Goal: Find specific page/section: Find specific page/section

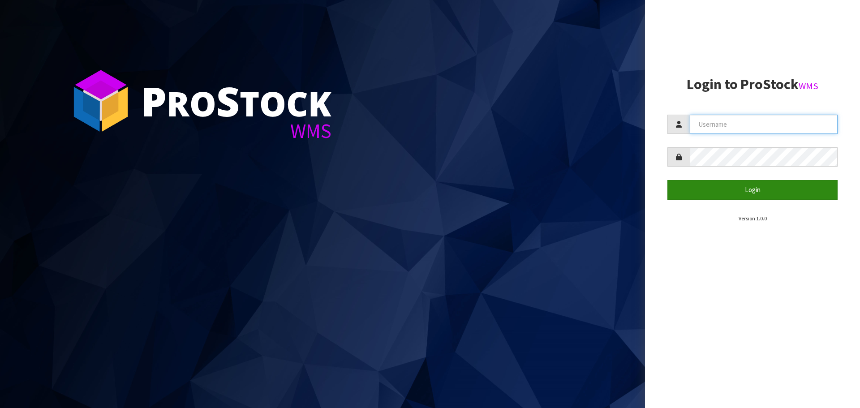
type input "[EMAIL_ADDRESS][DOMAIN_NAME]"
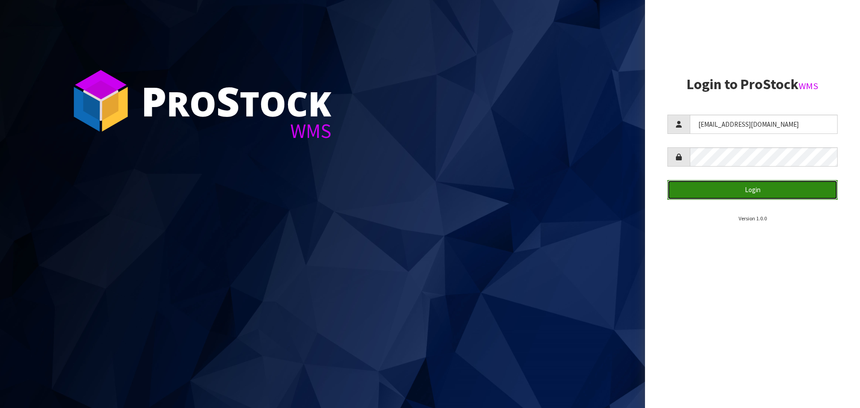
click at [756, 191] on button "Login" at bounding box center [752, 189] width 170 height 19
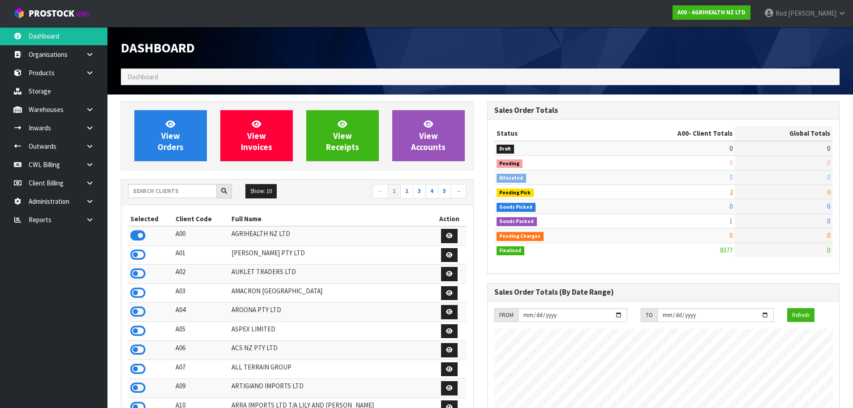
scroll to position [678, 366]
click at [86, 219] on icon at bounding box center [90, 219] width 9 height 7
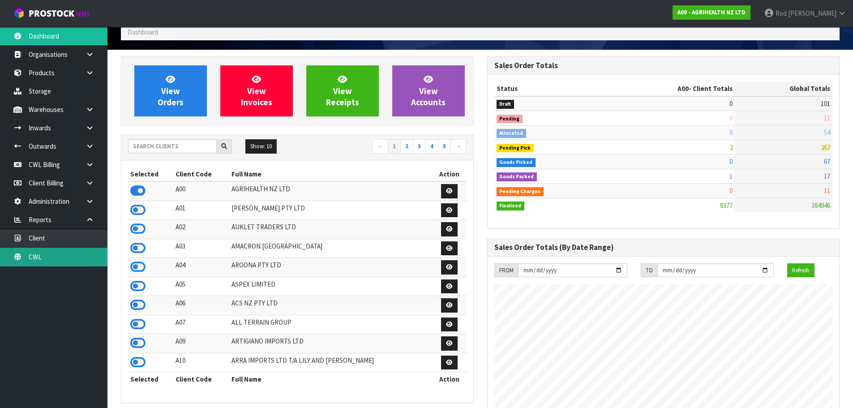
click at [30, 255] on link "CWL" at bounding box center [53, 257] width 107 height 18
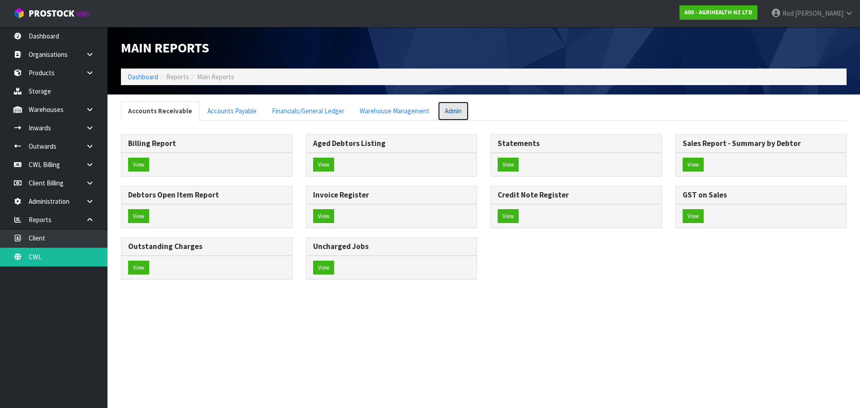
click at [447, 113] on link "Admin" at bounding box center [453, 110] width 31 height 19
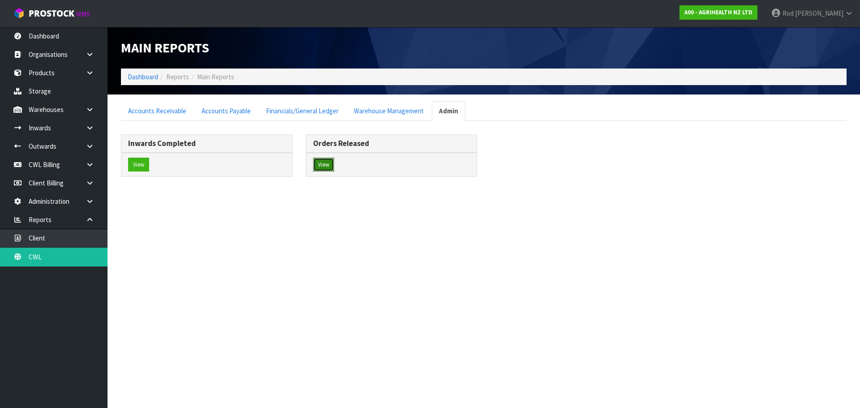
click at [320, 167] on button "View" at bounding box center [323, 165] width 21 height 14
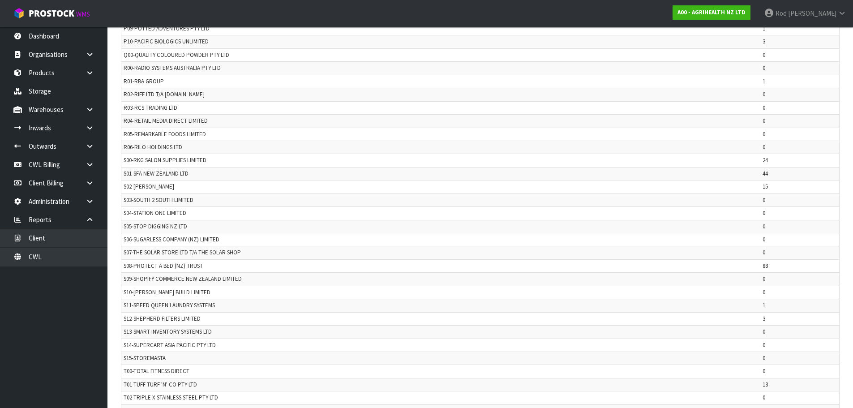
scroll to position [1795, 0]
